Goal: Find specific page/section: Find specific page/section

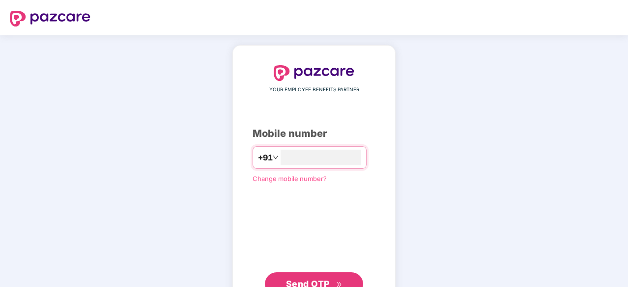
type input "**********"
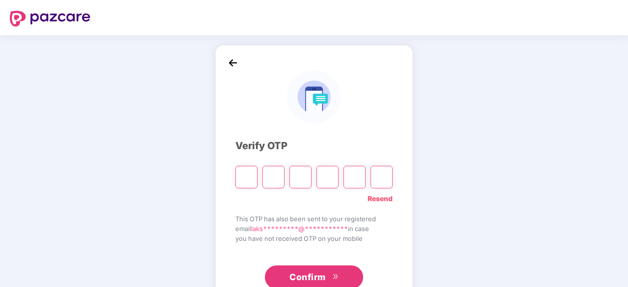
type input "*"
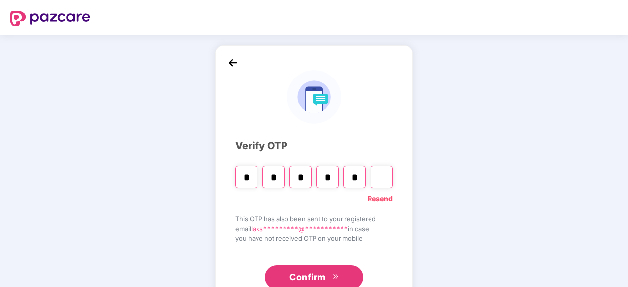
type input "*"
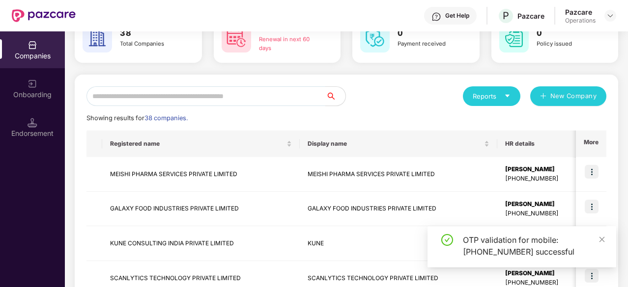
scroll to position [61, 0]
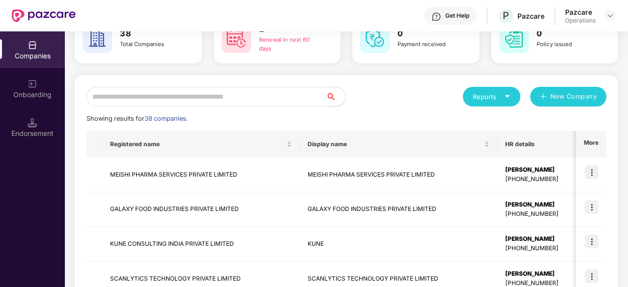
click at [165, 101] on input "text" at bounding box center [205, 97] width 239 height 20
click at [223, 93] on input "text" at bounding box center [205, 97] width 239 height 20
click at [173, 96] on input "text" at bounding box center [205, 97] width 239 height 20
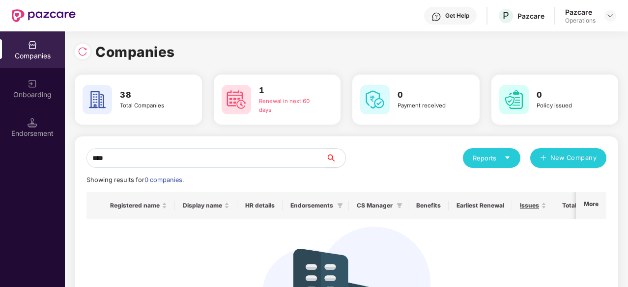
scroll to position [0, 0]
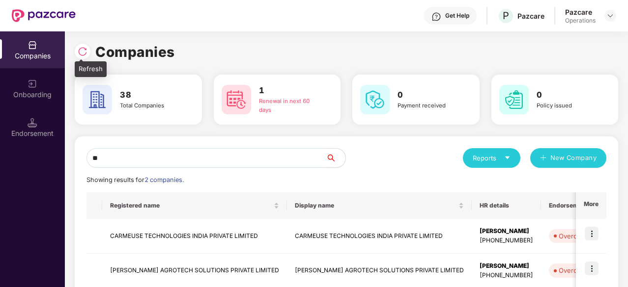
click at [82, 51] on img at bounding box center [83, 52] width 10 height 10
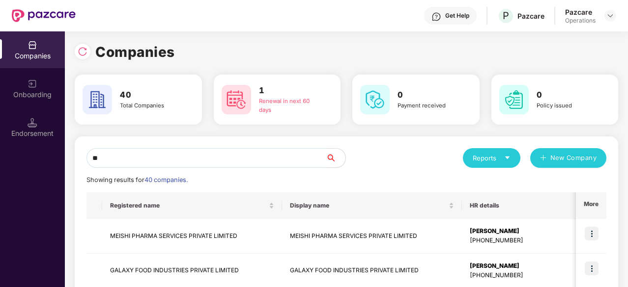
click at [163, 156] on input "**" at bounding box center [205, 158] width 239 height 20
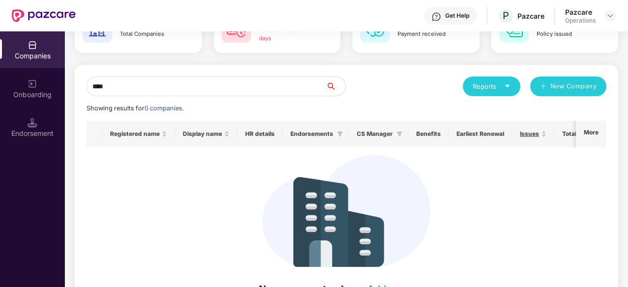
scroll to position [49, 0]
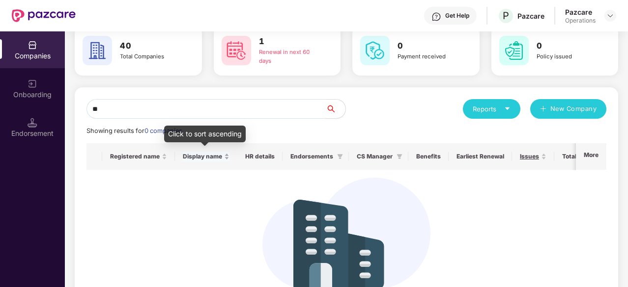
type input "*"
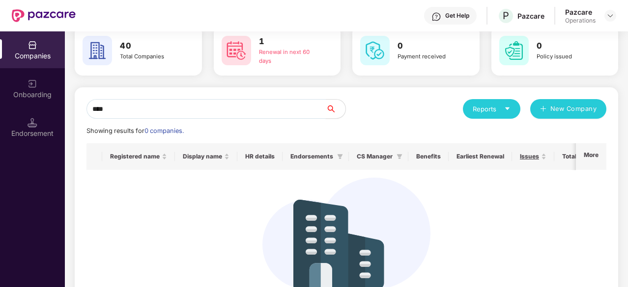
click at [168, 109] on input "****" at bounding box center [205, 109] width 239 height 20
type input "*"
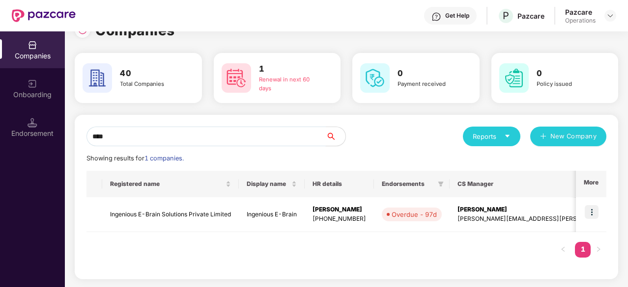
scroll to position [21, 0]
type input "****"
click at [162, 216] on td "Ingenious E-Brain Solutions Private Limited" at bounding box center [170, 215] width 137 height 35
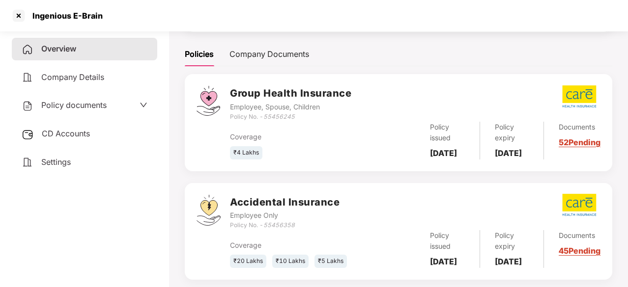
scroll to position [130, 0]
click at [116, 99] on div "Policy documents" at bounding box center [85, 105] width 126 height 13
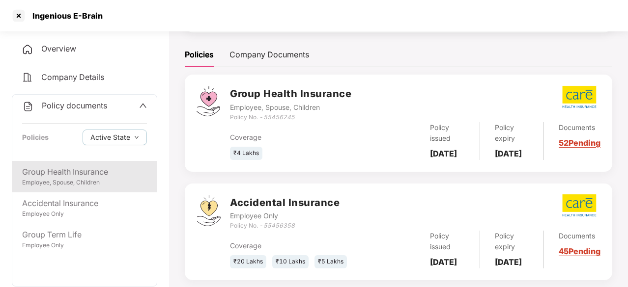
click at [59, 177] on div "Group Health Insurance" at bounding box center [84, 172] width 125 height 12
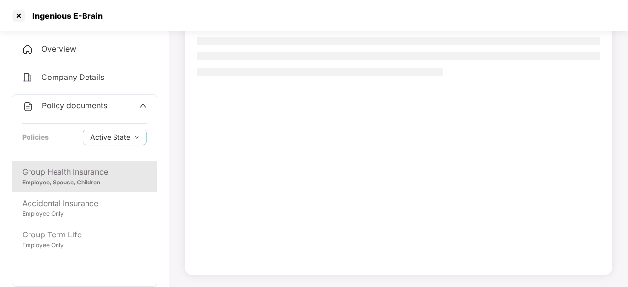
scroll to position [93, 0]
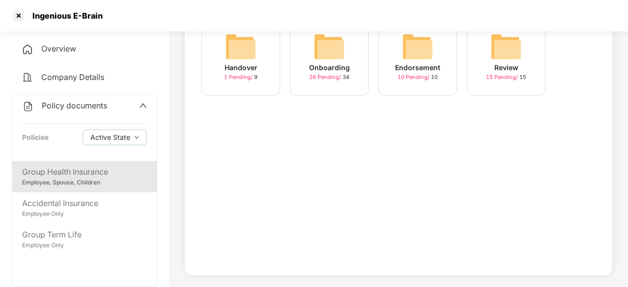
click at [322, 50] on img at bounding box center [328, 46] width 31 height 31
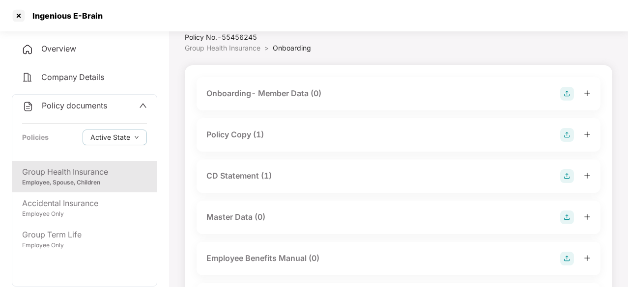
scroll to position [49, 0]
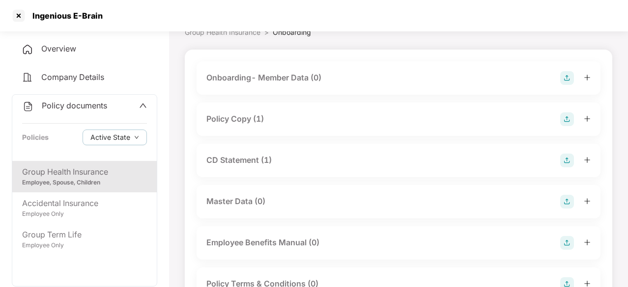
click at [247, 123] on div "Policy Copy (1)" at bounding box center [234, 119] width 57 height 12
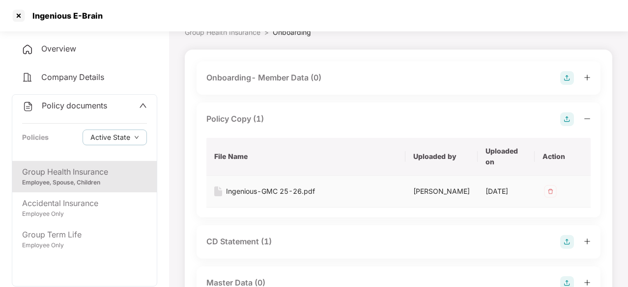
click at [277, 192] on div "Ingenious-GMC 25-26.pdf" at bounding box center [270, 191] width 89 height 11
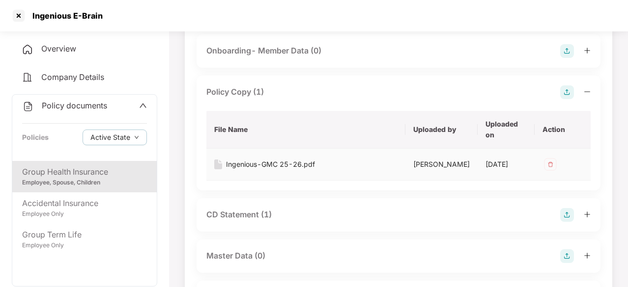
scroll to position [98, 0]
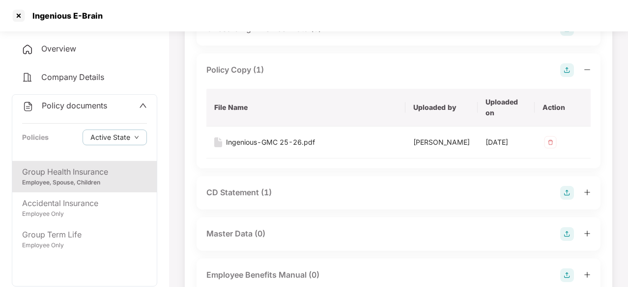
click at [246, 199] on div "CD Statement (1)" at bounding box center [238, 193] width 65 height 12
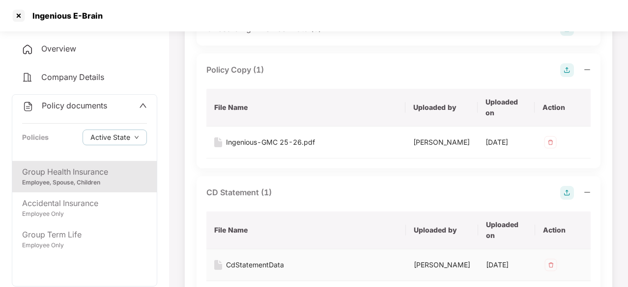
click at [254, 271] on div "CdStatementData" at bounding box center [255, 265] width 58 height 11
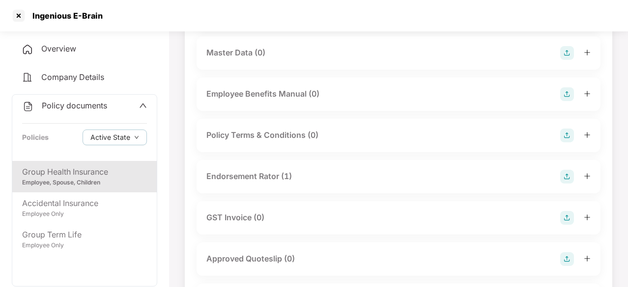
scroll to position [442, 0]
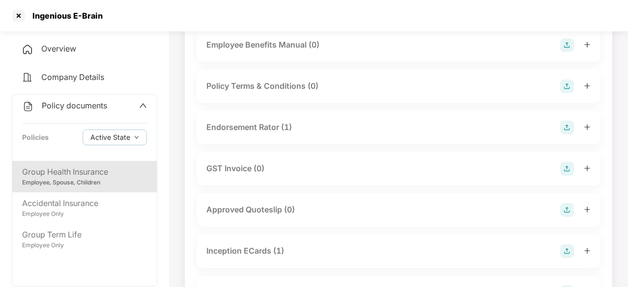
click at [281, 134] on div "Endorsement Rator (1)" at bounding box center [248, 127] width 85 height 12
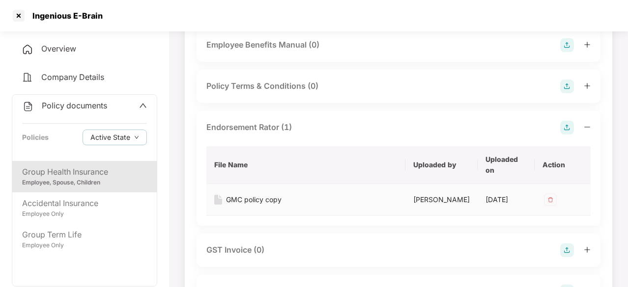
click at [274, 205] on div "GMC policy copy" at bounding box center [254, 200] width 56 height 11
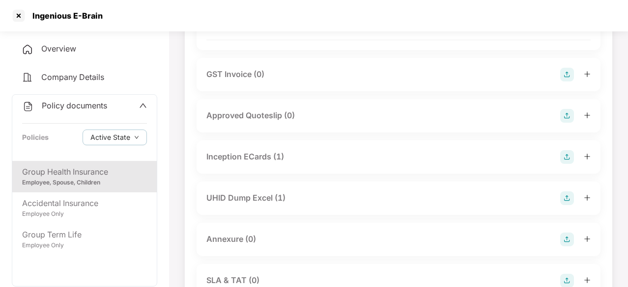
scroll to position [639, 0]
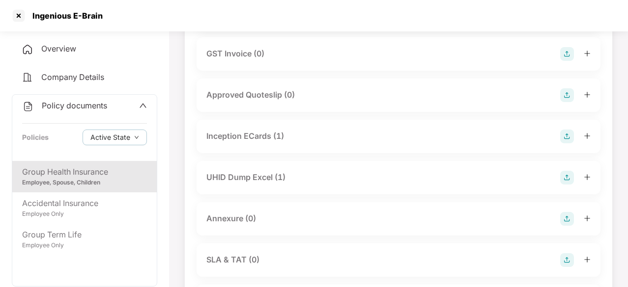
click at [270, 142] on div "Inception ECards (1)" at bounding box center [245, 136] width 78 height 12
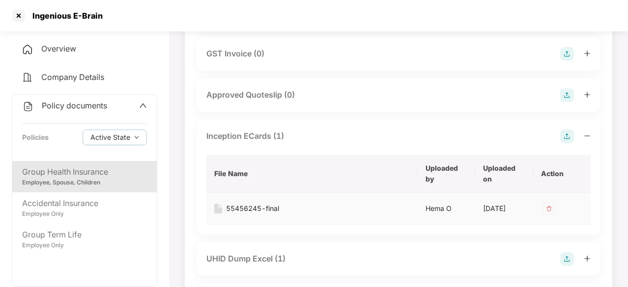
click at [246, 214] on div "55456245-final" at bounding box center [252, 208] width 53 height 11
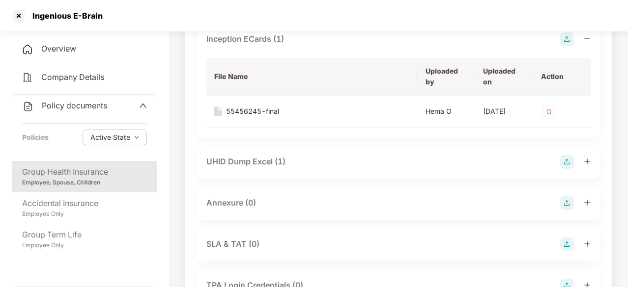
scroll to position [737, 0]
click at [252, 167] on div "UHID Dump Excel (1)" at bounding box center [245, 161] width 79 height 12
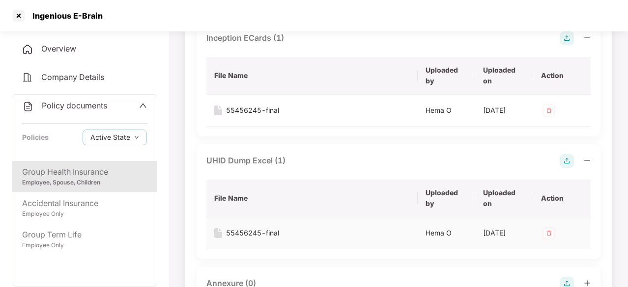
click at [237, 239] on div "55456245-final" at bounding box center [252, 233] width 53 height 11
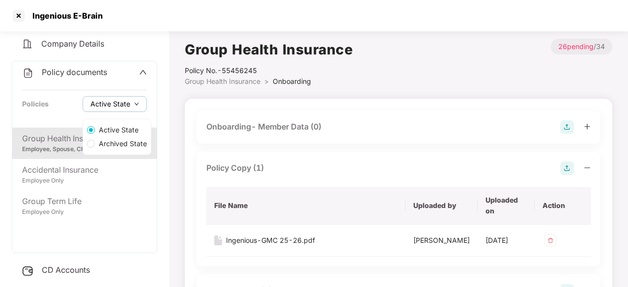
scroll to position [49, 0]
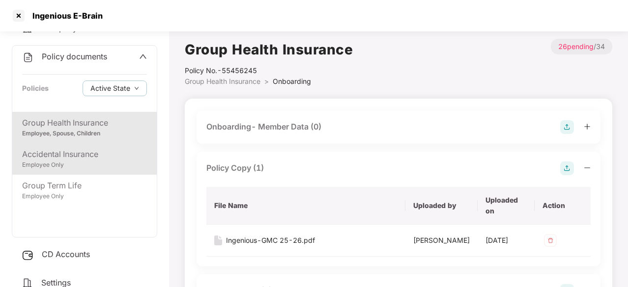
click at [87, 149] on div "Accidental Insurance" at bounding box center [84, 154] width 125 height 12
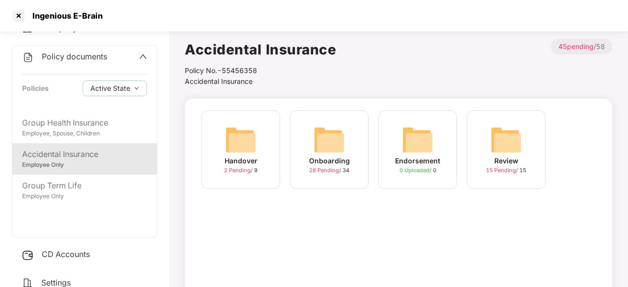
click at [341, 137] on img at bounding box center [328, 139] width 31 height 31
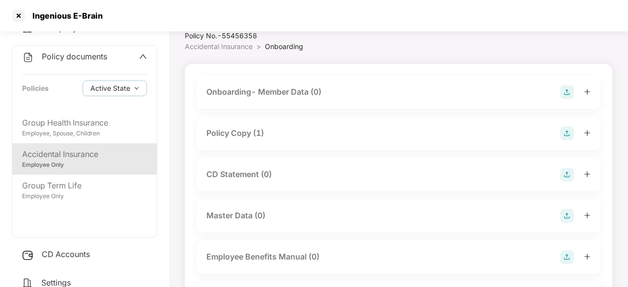
scroll to position [49, 0]
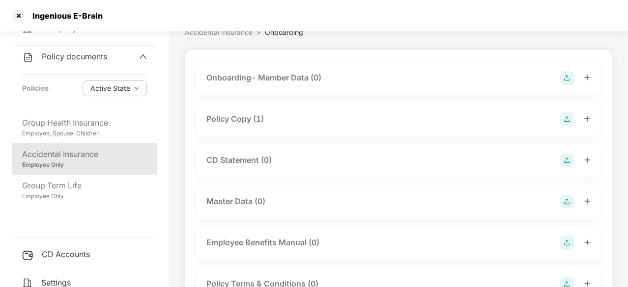
click at [243, 116] on div "Policy Copy (1)" at bounding box center [234, 119] width 57 height 12
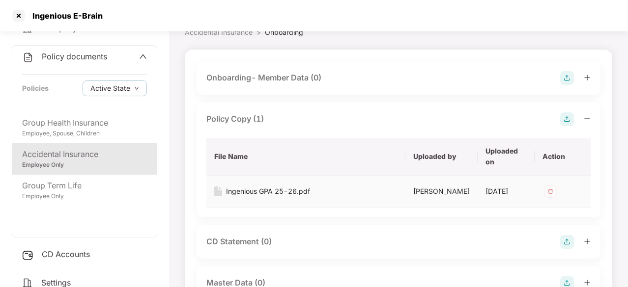
click at [252, 189] on div "Ingenious GPA 25-26.pdf" at bounding box center [268, 191] width 84 height 11
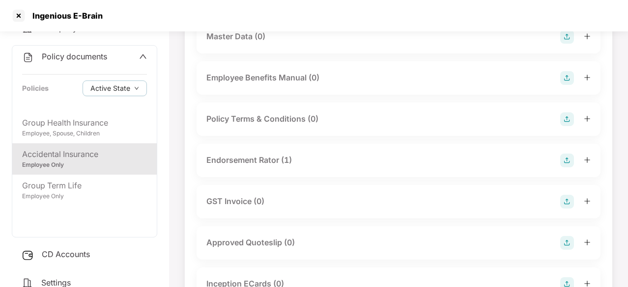
scroll to position [295, 0]
click at [245, 168] on div "Endorsement Rator (1)" at bounding box center [248, 161] width 85 height 12
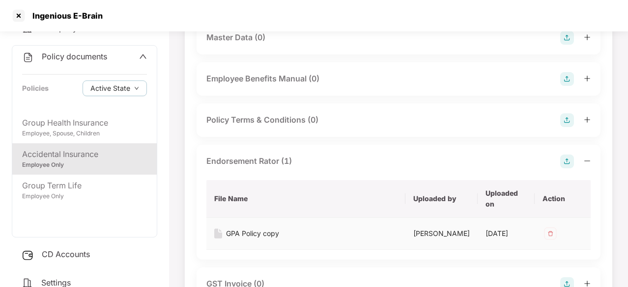
click at [262, 239] on div "GPA Policy copy" at bounding box center [252, 233] width 53 height 11
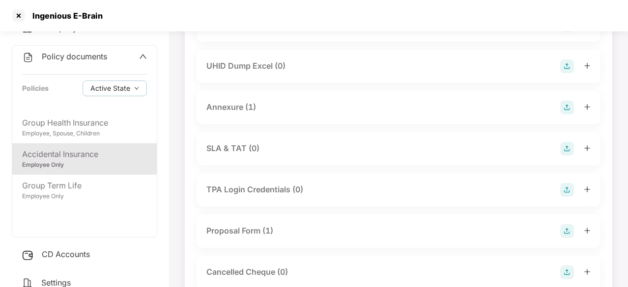
scroll to position [639, 0]
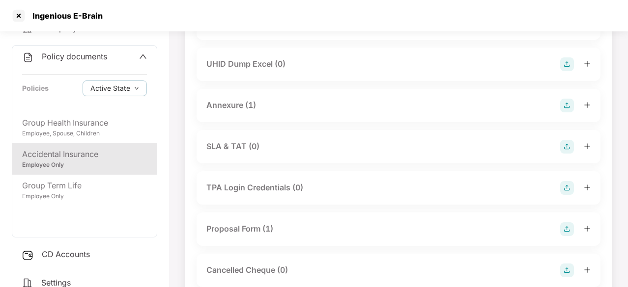
click at [247, 112] on div "Annexure (1)" at bounding box center [231, 105] width 50 height 12
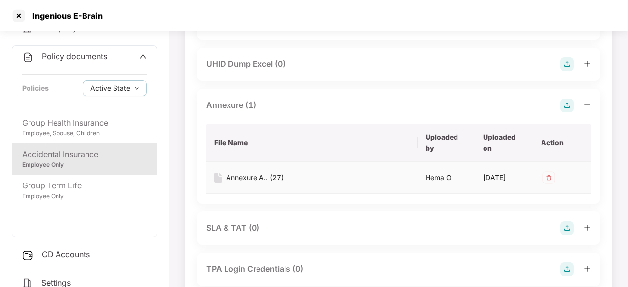
click at [269, 183] on div "Annexure A.. (27)" at bounding box center [254, 177] width 57 height 11
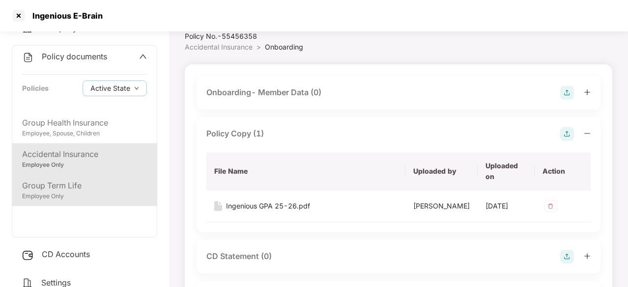
scroll to position [49, 0]
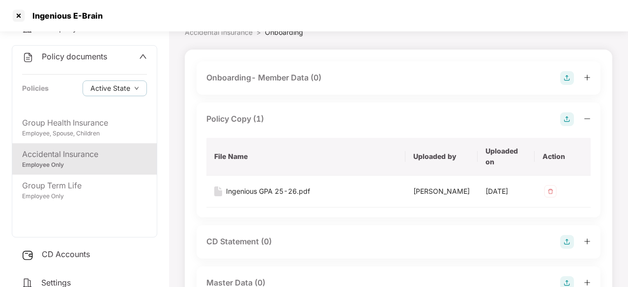
click at [143, 54] on icon "up" at bounding box center [143, 57] width 8 height 8
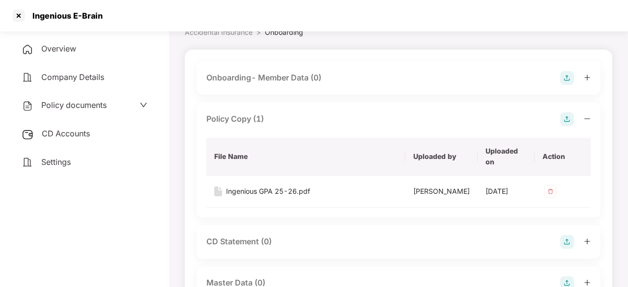
scroll to position [0, 0]
click at [34, 124] on div "CD Accounts" at bounding box center [84, 134] width 145 height 23
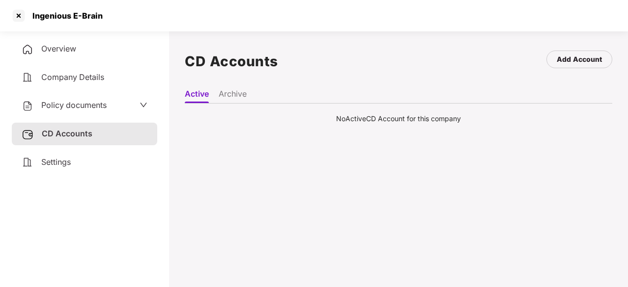
click at [54, 131] on span "CD Accounts" at bounding box center [67, 134] width 51 height 10
click at [116, 135] on div "CD Accounts" at bounding box center [84, 134] width 145 height 23
click at [18, 14] on div at bounding box center [19, 16] width 16 height 16
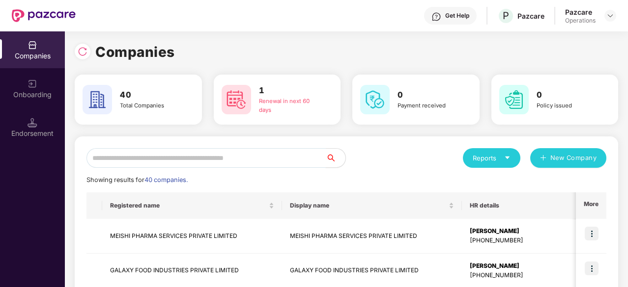
click at [125, 154] on input "text" at bounding box center [205, 158] width 239 height 20
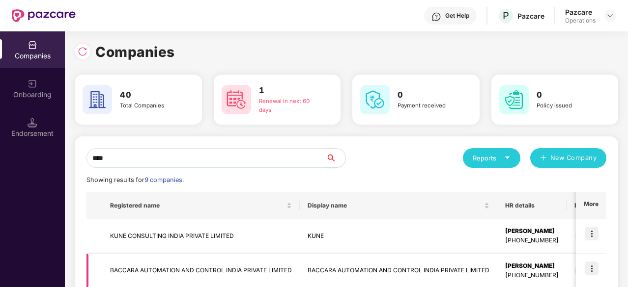
type input "****"
